Goal: Transaction & Acquisition: Purchase product/service

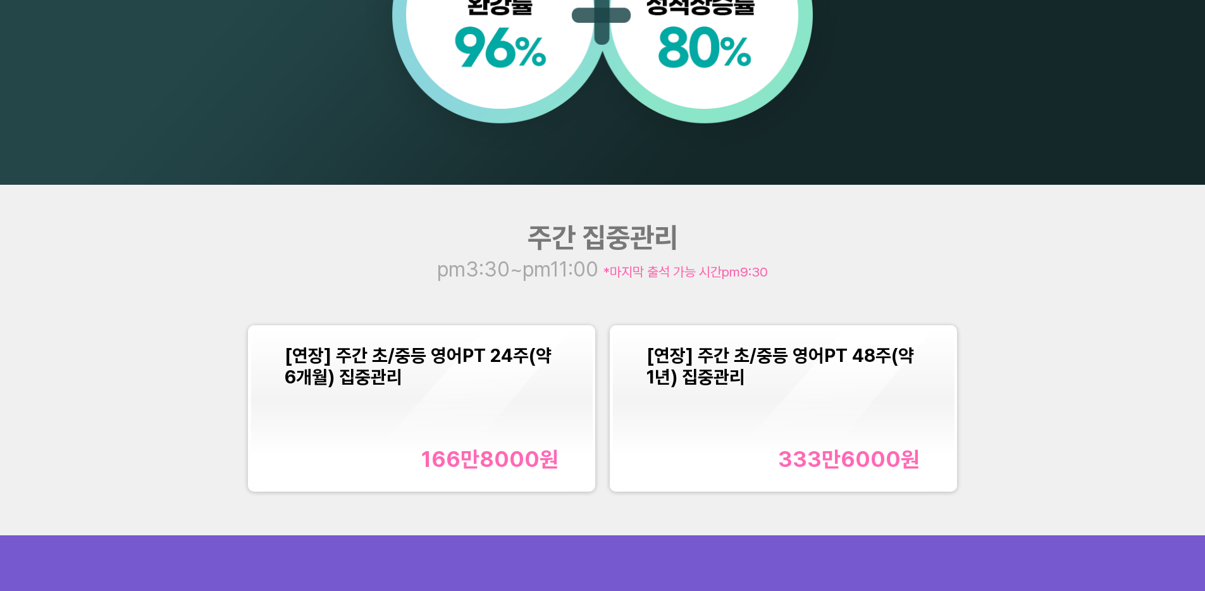
scroll to position [1429, 0]
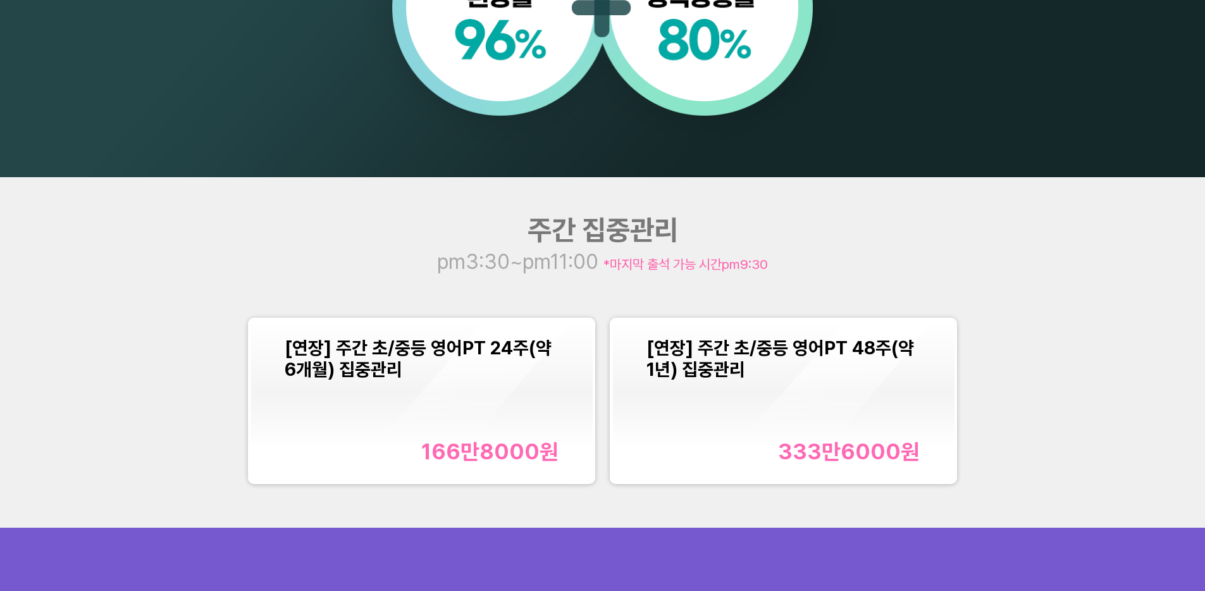
click at [423, 442] on div "166만8000 원" at bounding box center [422, 451] width 274 height 26
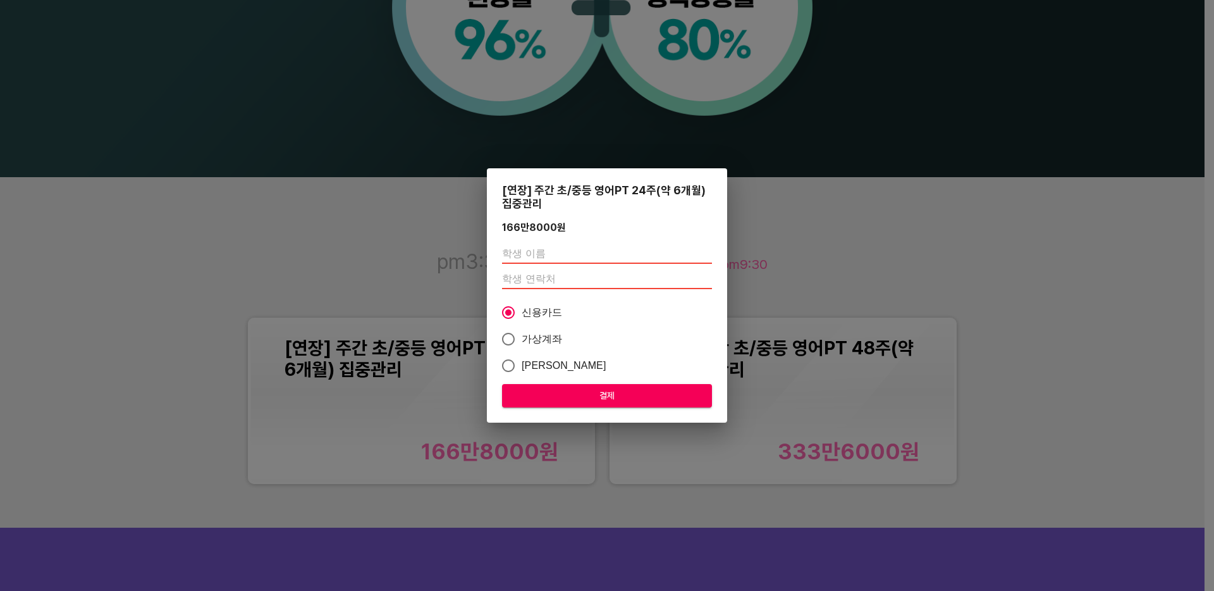
click at [227, 241] on div "[연장] 주간 초/중등 영어PT 24주(약 6개월) 집중관리 166만8000 원 신용카드 가상계좌 카카오페이 결제" at bounding box center [607, 295] width 1214 height 591
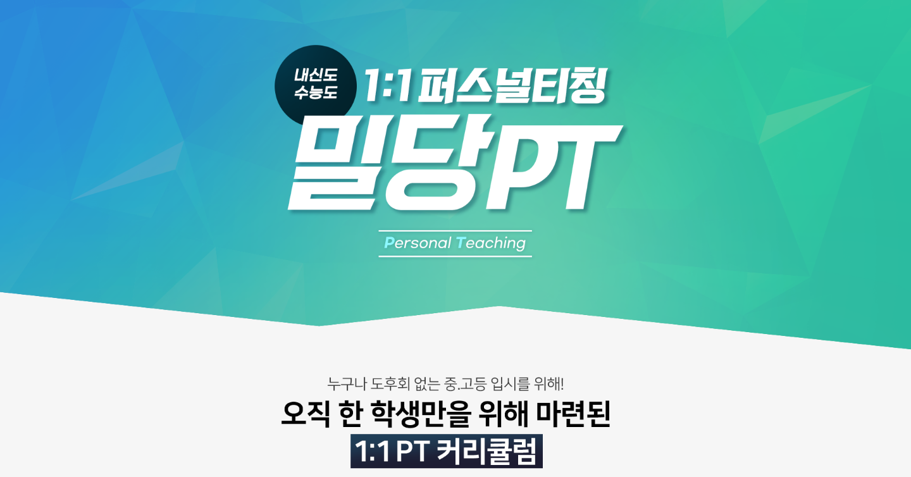
scroll to position [0, 0]
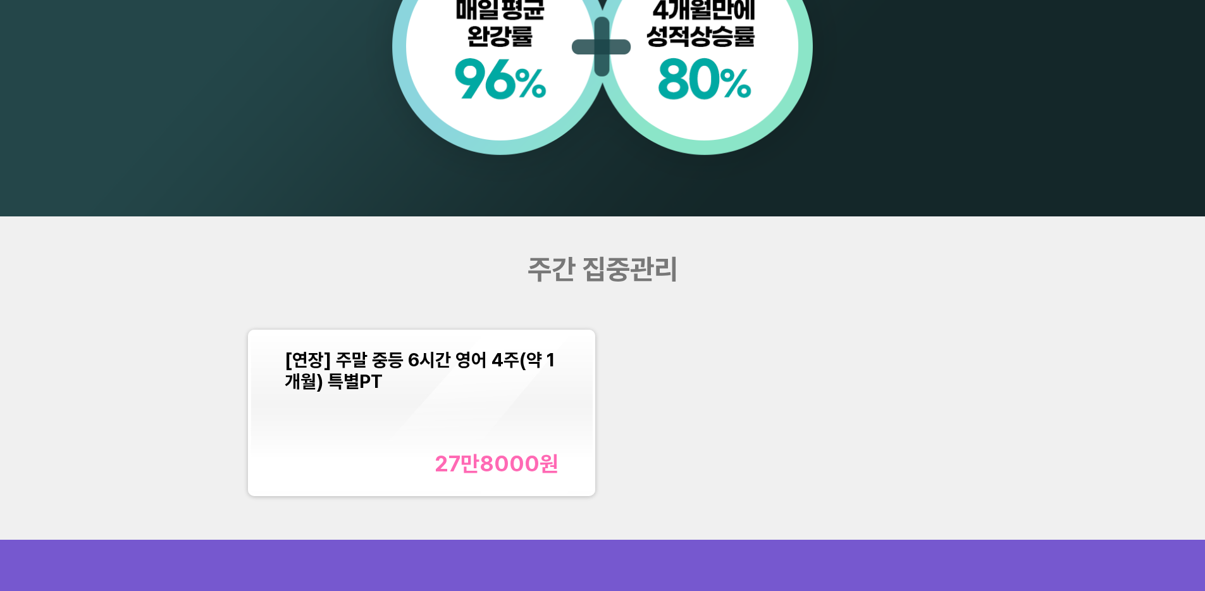
scroll to position [1448, 0]
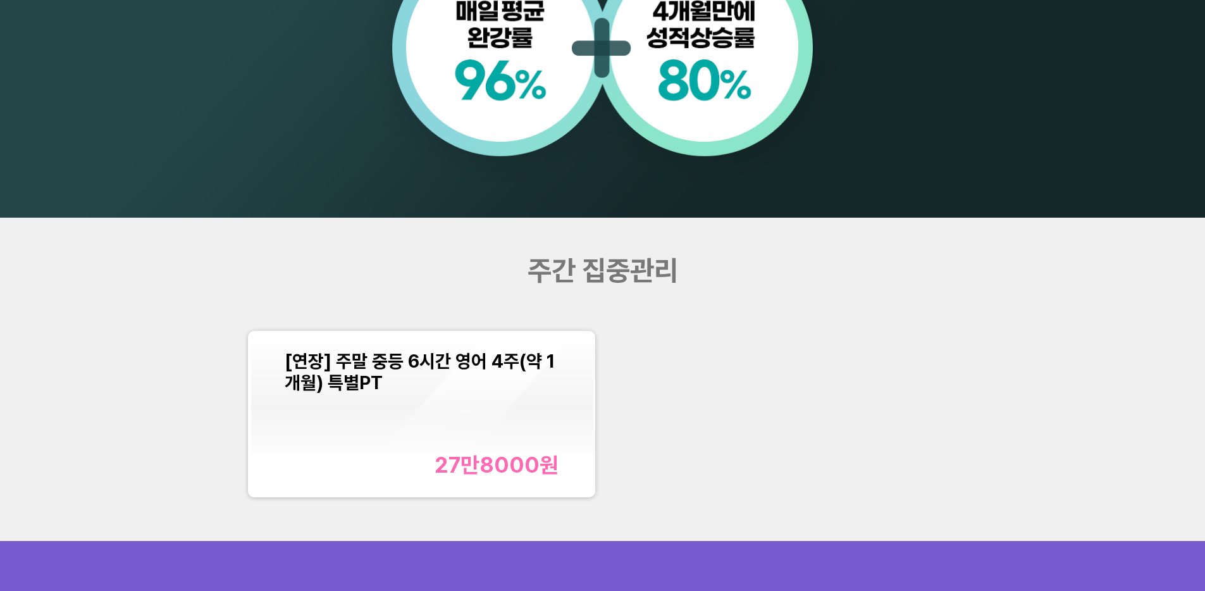
scroll to position [1390, 0]
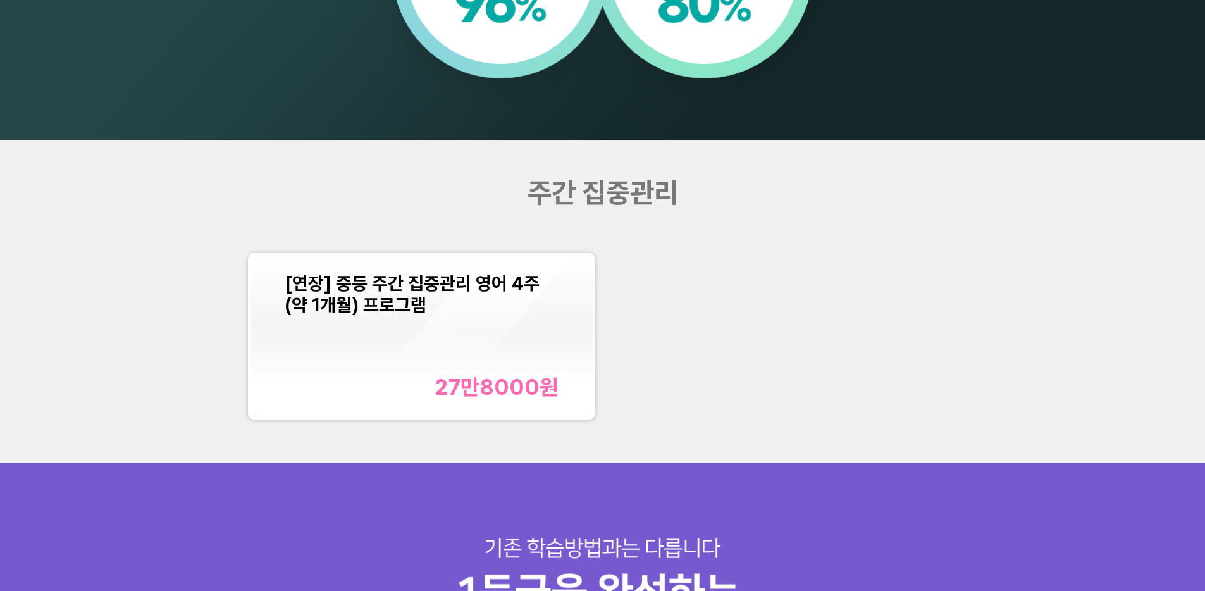
scroll to position [1471, 0]
